Goal: Navigation & Orientation: Find specific page/section

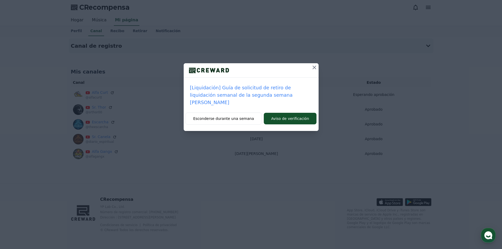
click at [317, 66] on button at bounding box center [314, 67] width 8 height 8
click at [316, 66] on icon at bounding box center [314, 67] width 6 height 6
